Goal: Book appointment/travel/reservation

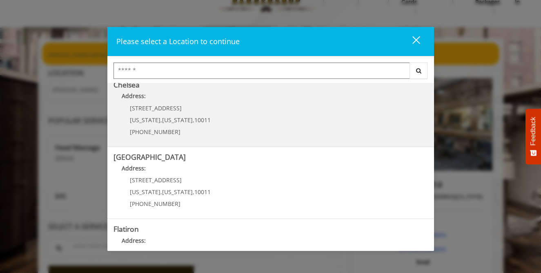
scroll to position [74, 0]
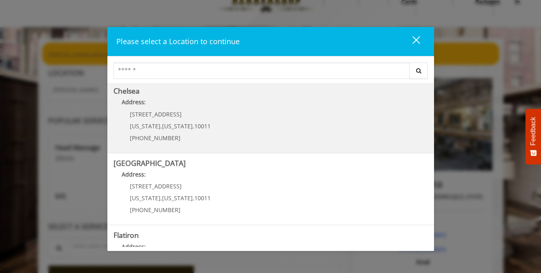
click at [218, 121] on link "Chelsea Address: 169/170 W 23rd St New York , New York , 10011 (917) 639-3902" at bounding box center [271, 117] width 315 height 60
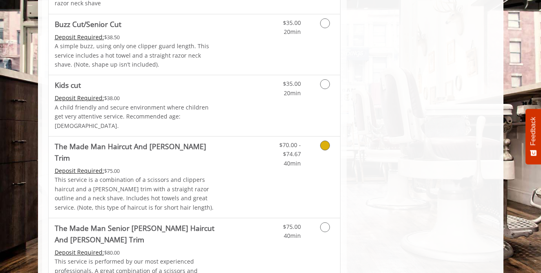
scroll to position [601, 0]
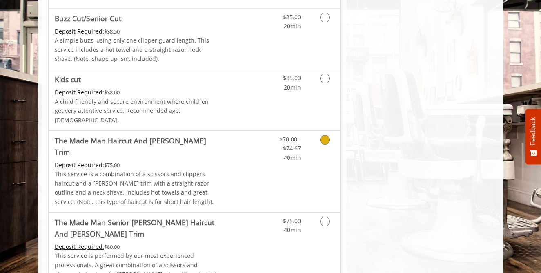
click at [312, 158] on div "$70.00 - $74.67 40min" at bounding box center [303, 171] width 73 height 81
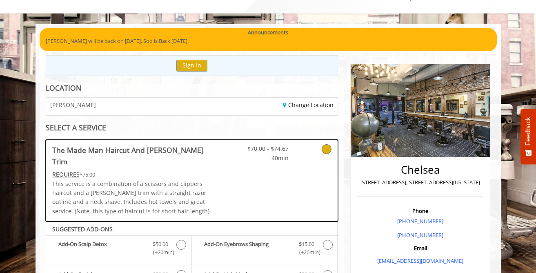
scroll to position [38, 0]
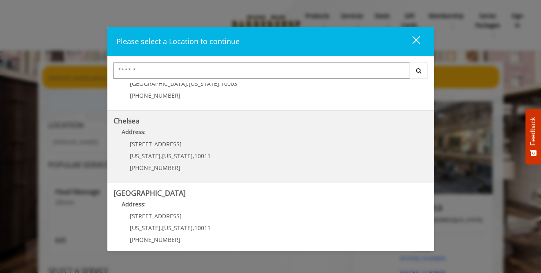
scroll to position [47, 0]
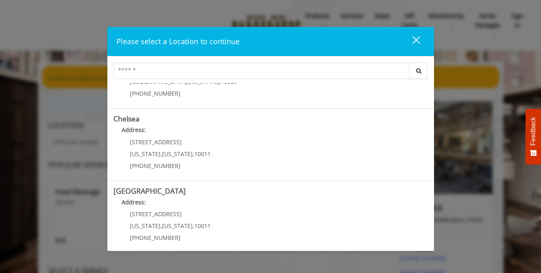
click at [415, 42] on div "close" at bounding box center [411, 42] width 16 height 12
